Goal: Navigation & Orientation: Understand site structure

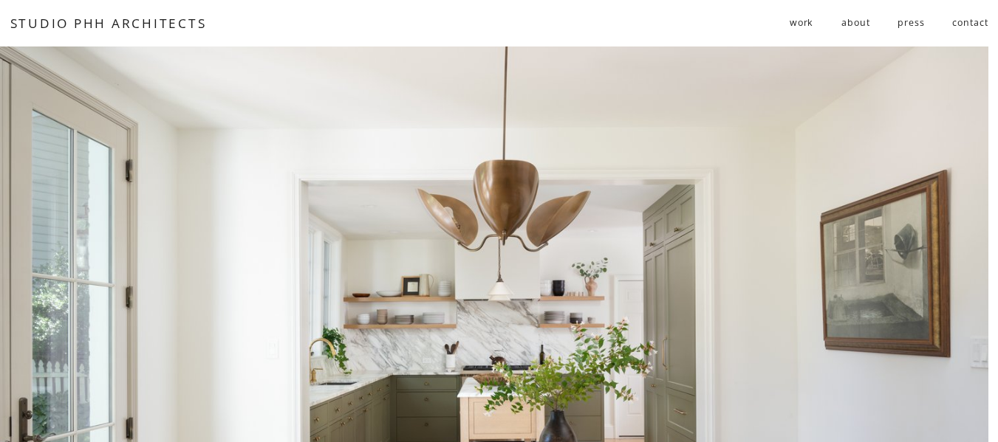
click at [0, 0] on span "residential" at bounding box center [0, 0] width 0 height 0
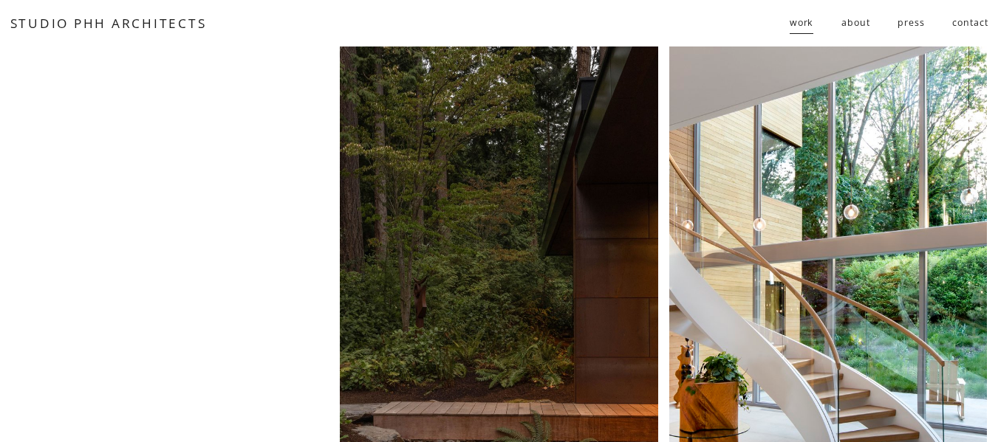
click at [857, 21] on link "about" at bounding box center [855, 23] width 28 height 24
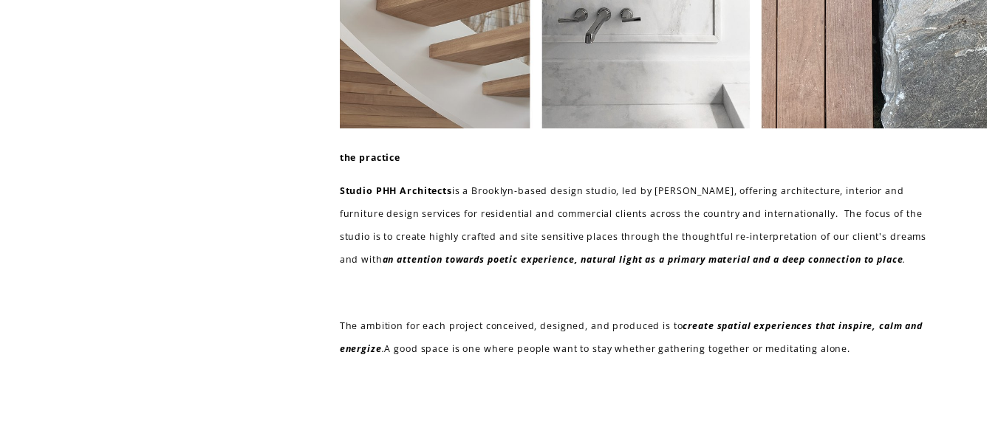
scroll to position [148, 0]
